Goal: Navigation & Orientation: Find specific page/section

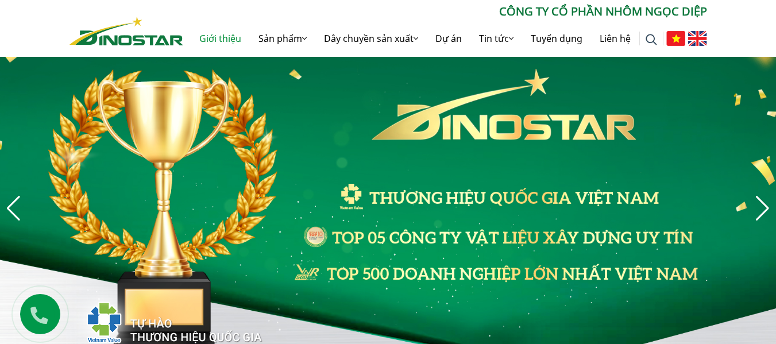
click at [219, 36] on link "Giới thiệu" at bounding box center [220, 38] width 59 height 37
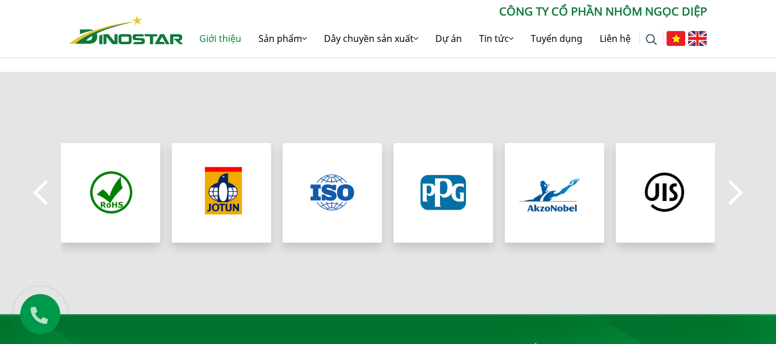
scroll to position [1033, 0]
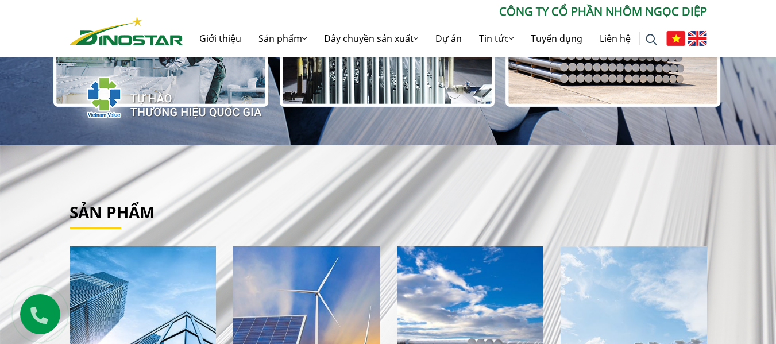
scroll to position [287, 0]
